Goal: Check status

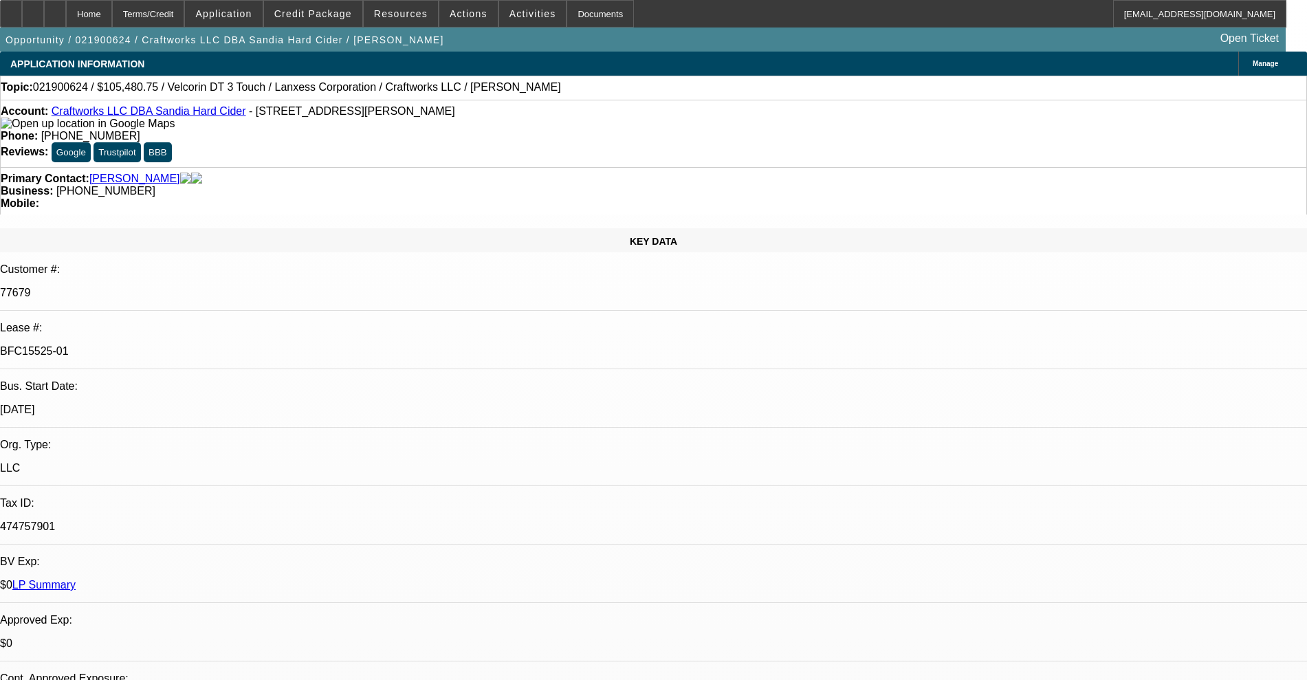
select select "0.15"
select select "0"
select select "0.1"
select select "4"
select select "0.15"
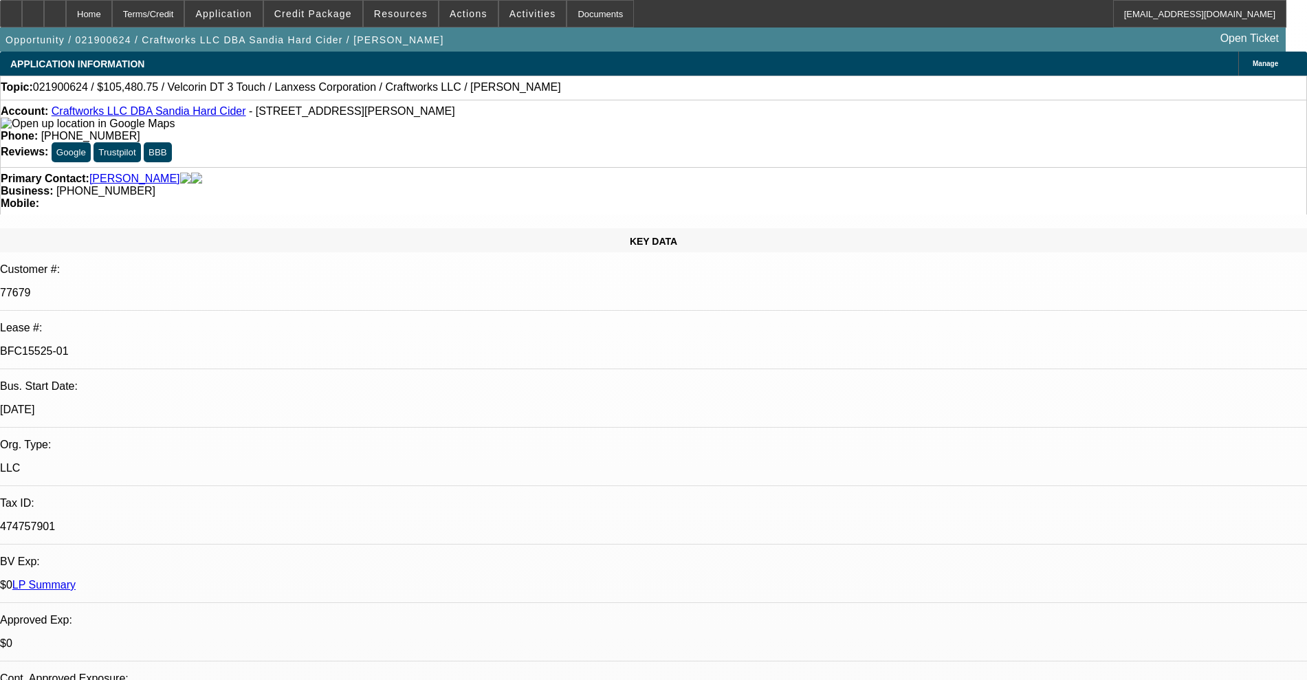
select select "0"
select select "0.1"
select select "4"
select select "0.15"
select select "0"
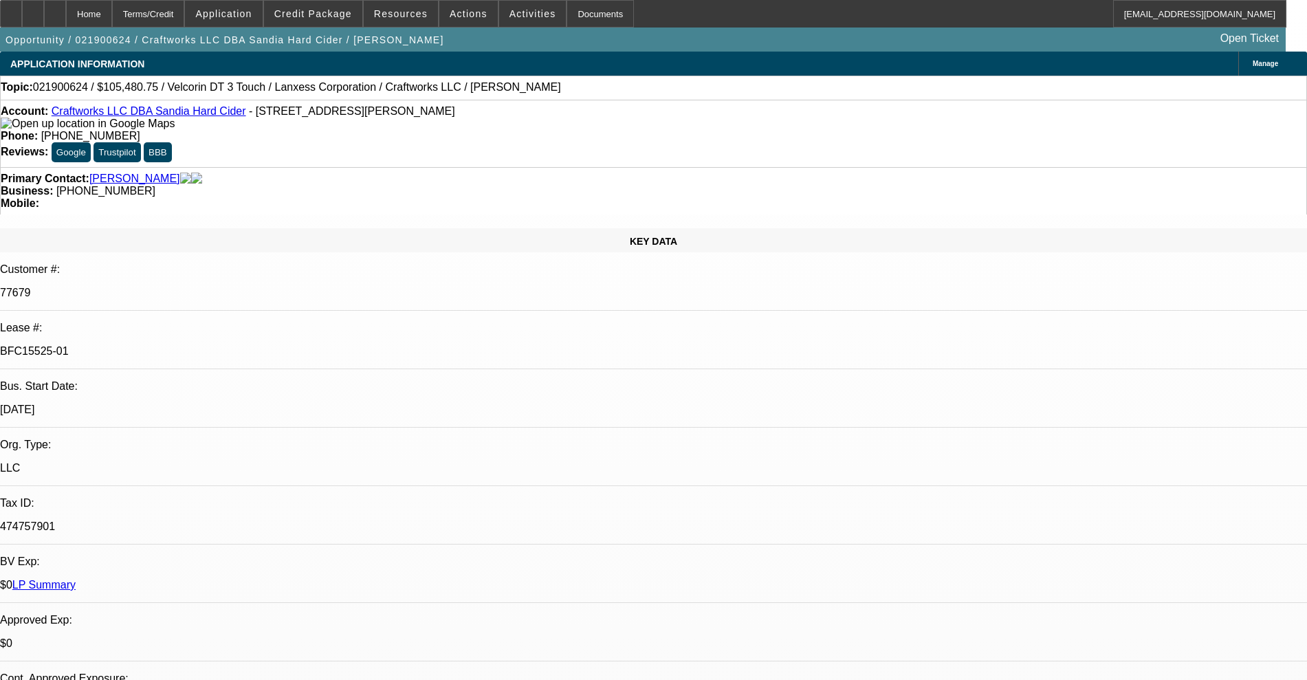
select select "0.1"
select select "4"
select select "0.15"
select select "0"
select select "0.1"
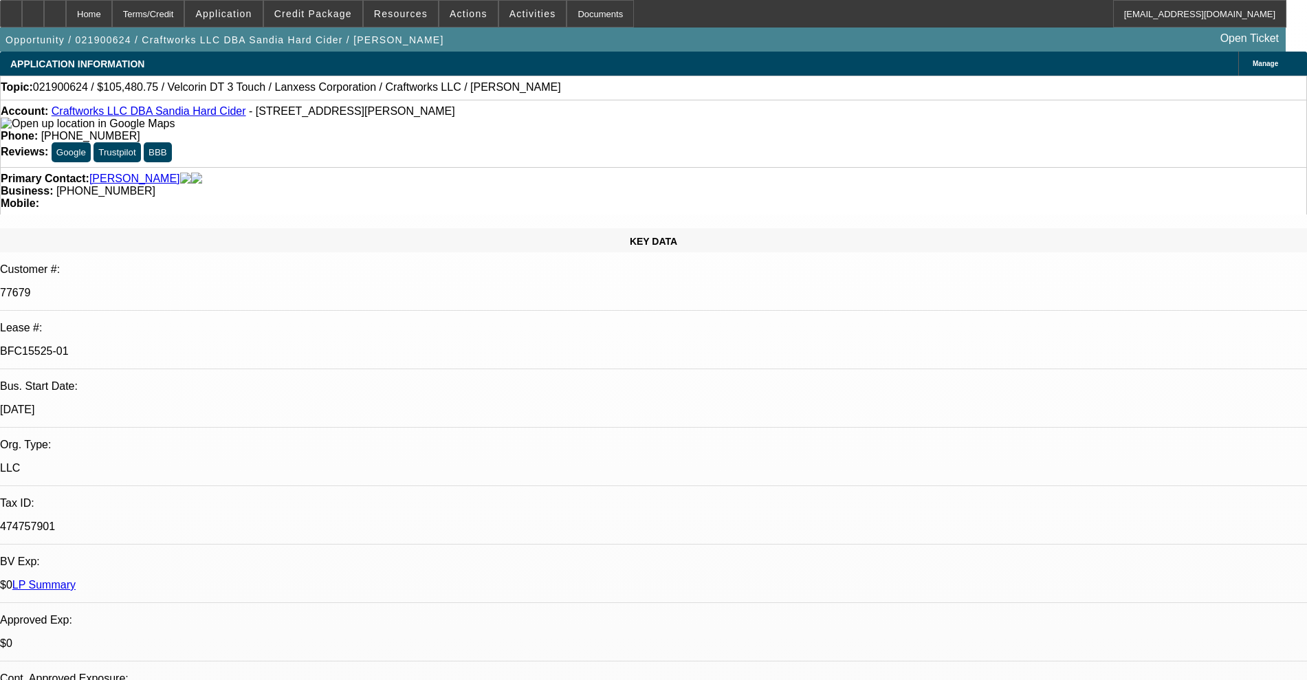
select select "4"
click at [115, 113] on link "Craftworks LLC DBA Sandia Hard Cider" at bounding box center [149, 111] width 195 height 12
